Goal: Task Accomplishment & Management: Manage account settings

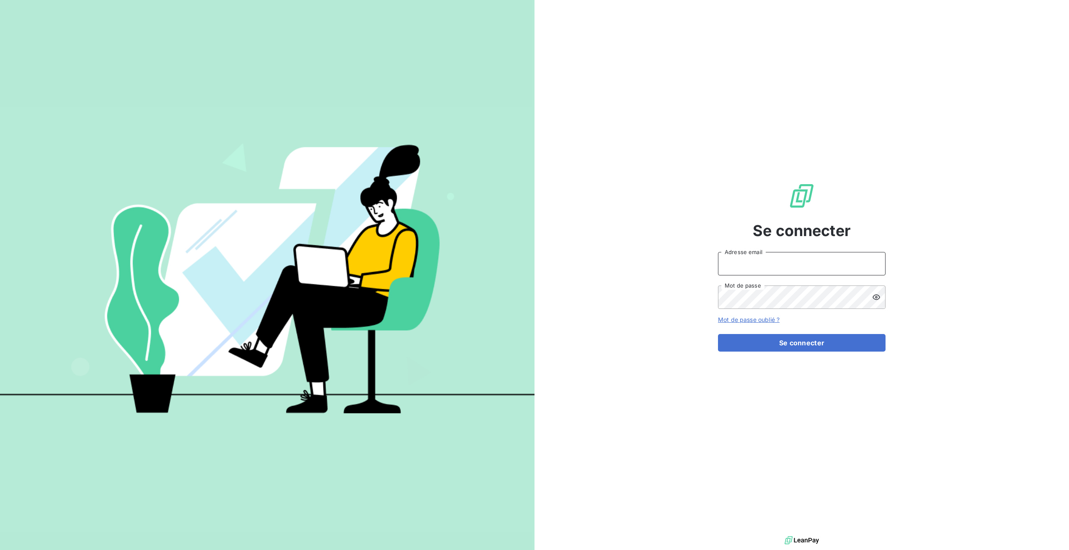
click at [751, 260] on input "Adresse email" at bounding box center [802, 263] width 168 height 23
click at [775, 266] on input "Adresse email" at bounding box center [802, 263] width 168 height 23
type input "[EMAIL_ADDRESS][DOMAIN_NAME]"
click at [769, 340] on button "Se connecter" at bounding box center [802, 343] width 168 height 18
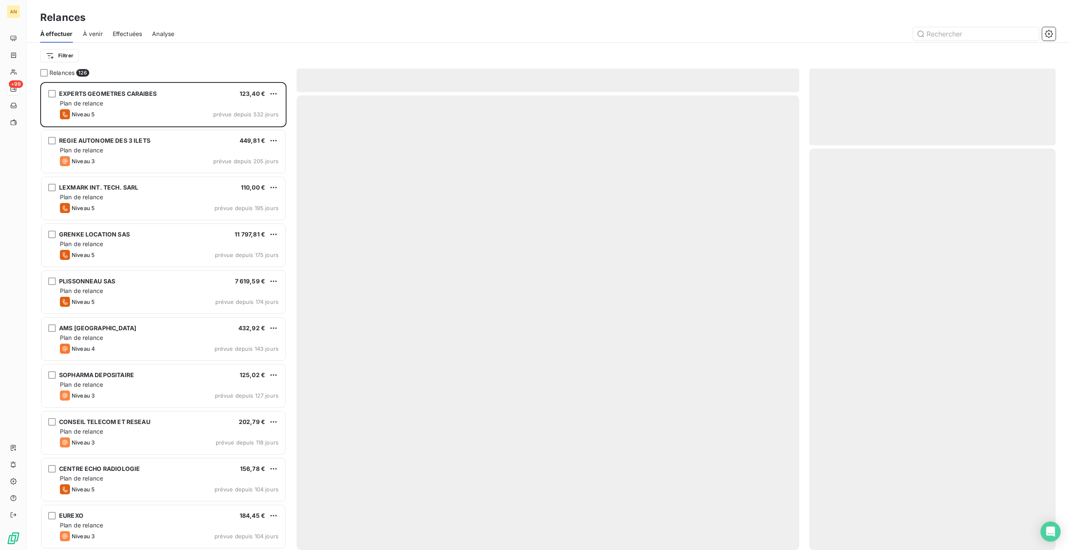
scroll to position [462, 240]
